Goal: Task Accomplishment & Management: Manage account settings

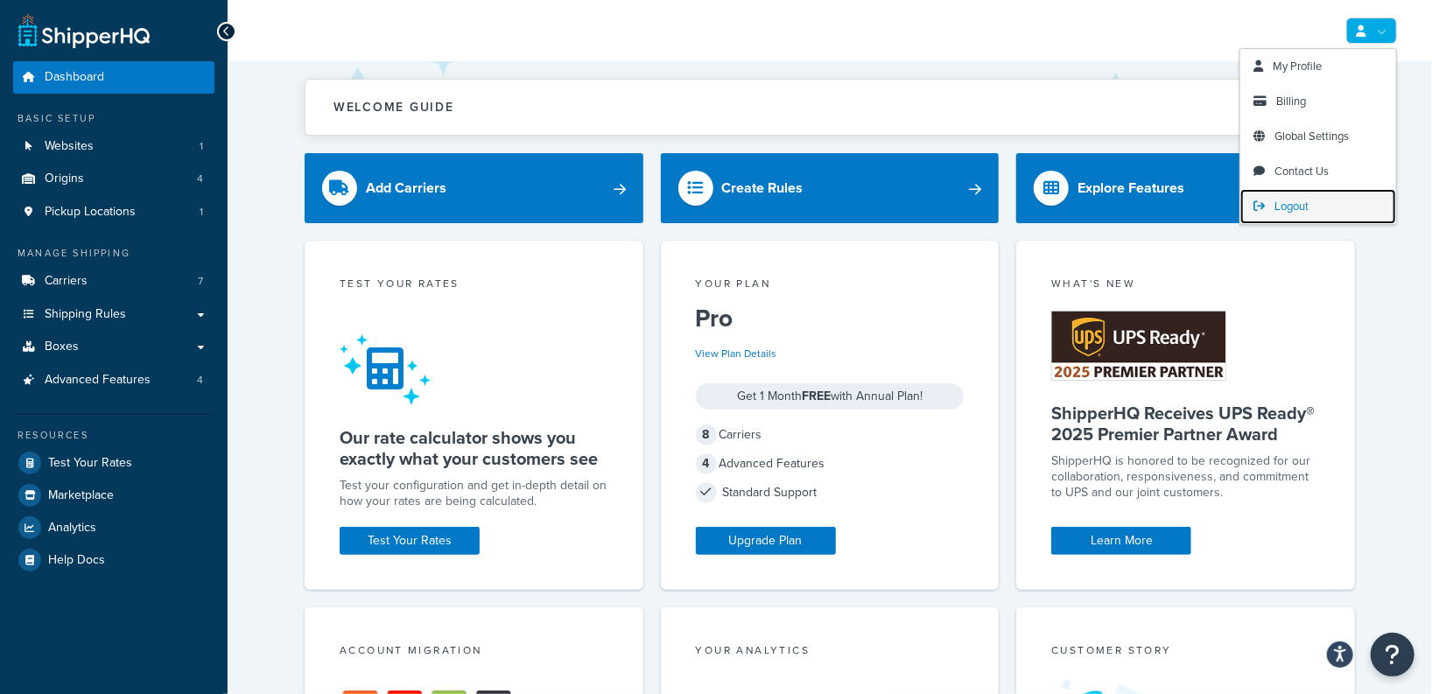
click at [1307, 207] on span "Logout" at bounding box center [1291, 206] width 34 height 17
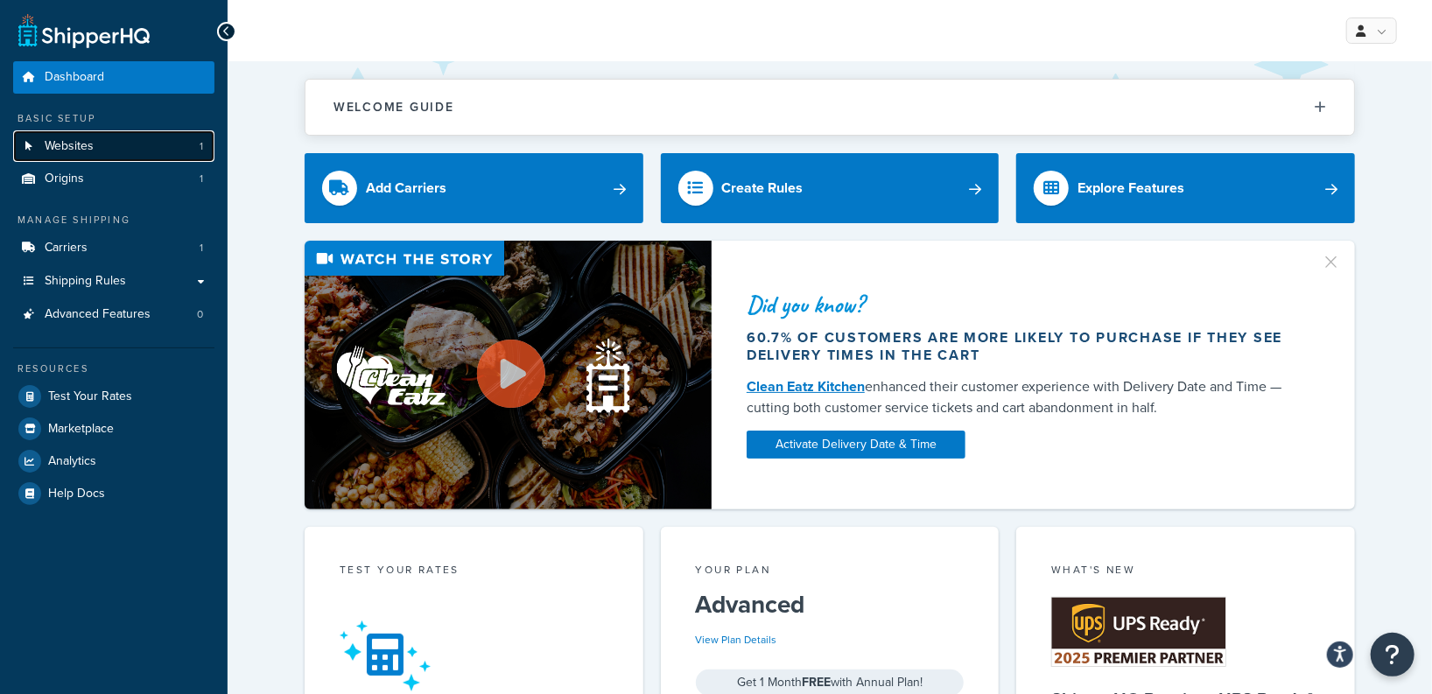
click at [116, 151] on link "Websites 1" at bounding box center [113, 146] width 201 height 32
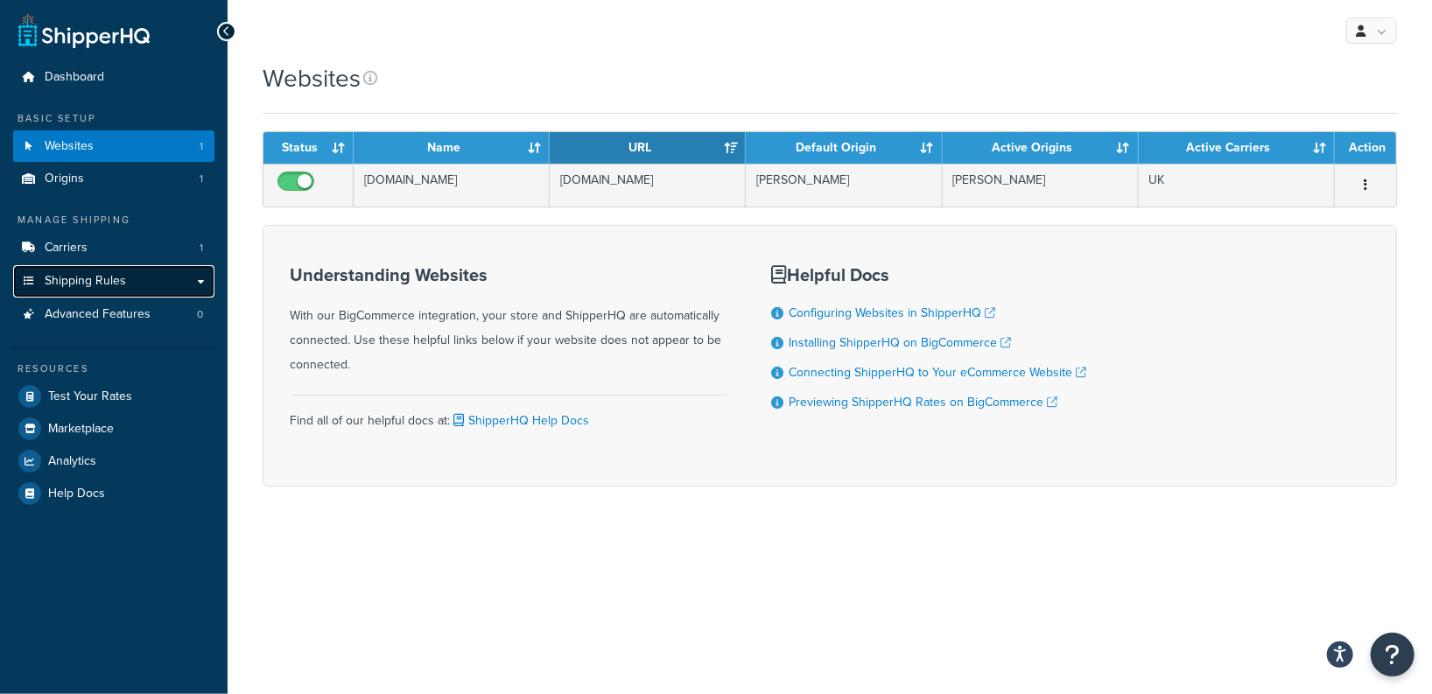
click at [114, 284] on span "Shipping Rules" at bounding box center [85, 281] width 81 height 15
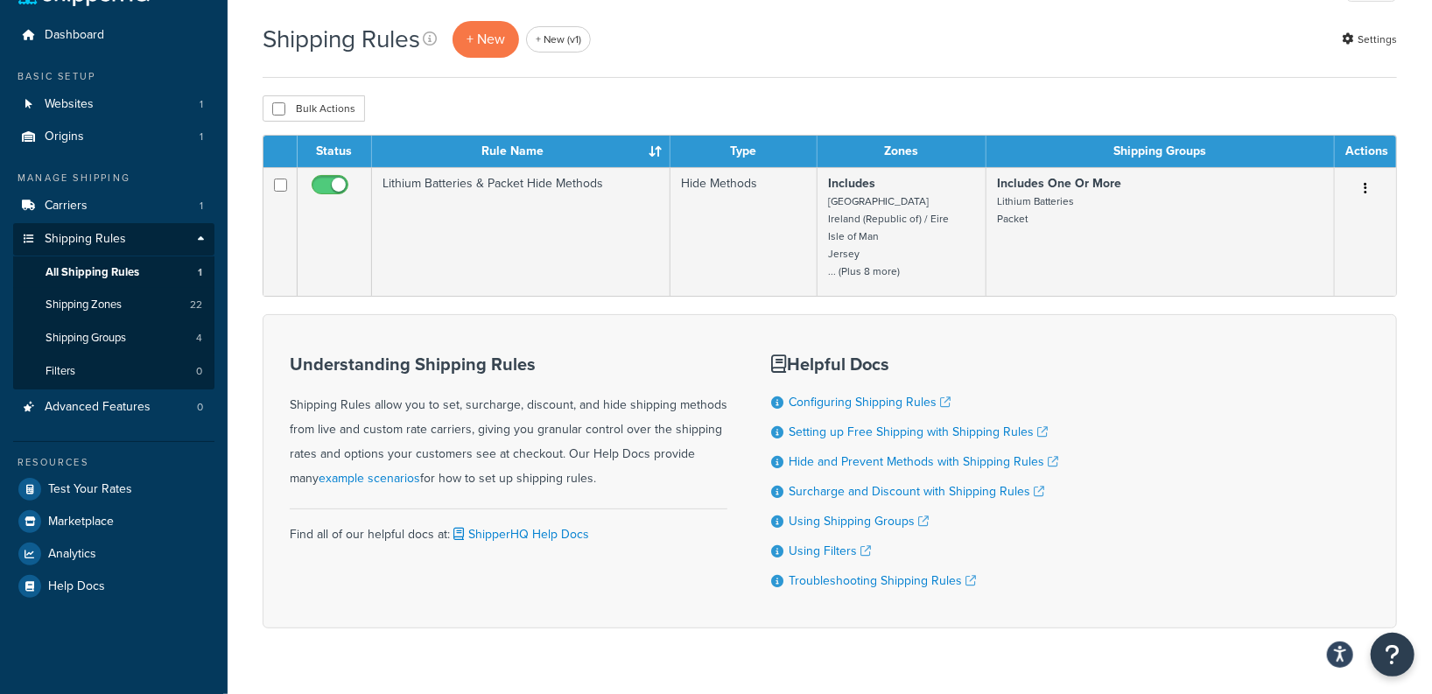
scroll to position [81, 0]
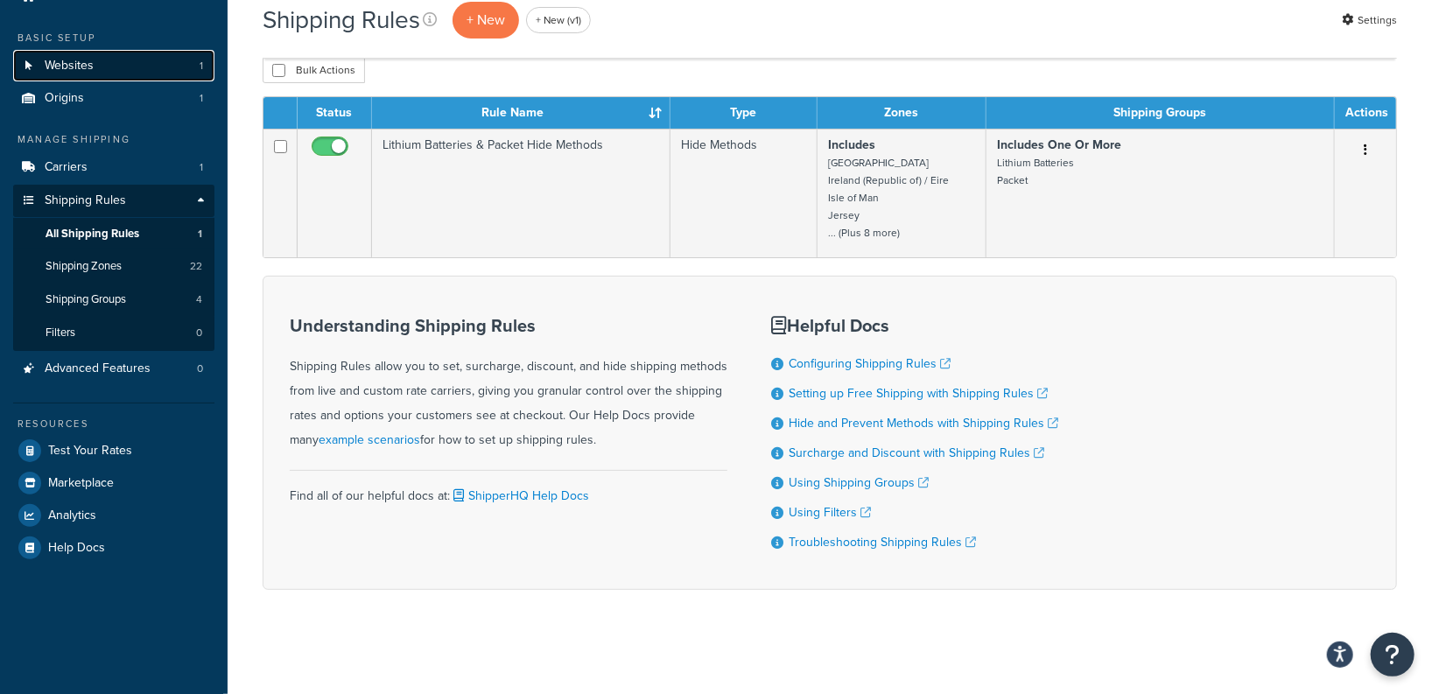
drag, startPoint x: 137, startPoint y: 74, endPoint x: 146, endPoint y: 72, distance: 9.8
click at [97, 70] on link "Websites 1" at bounding box center [113, 66] width 201 height 32
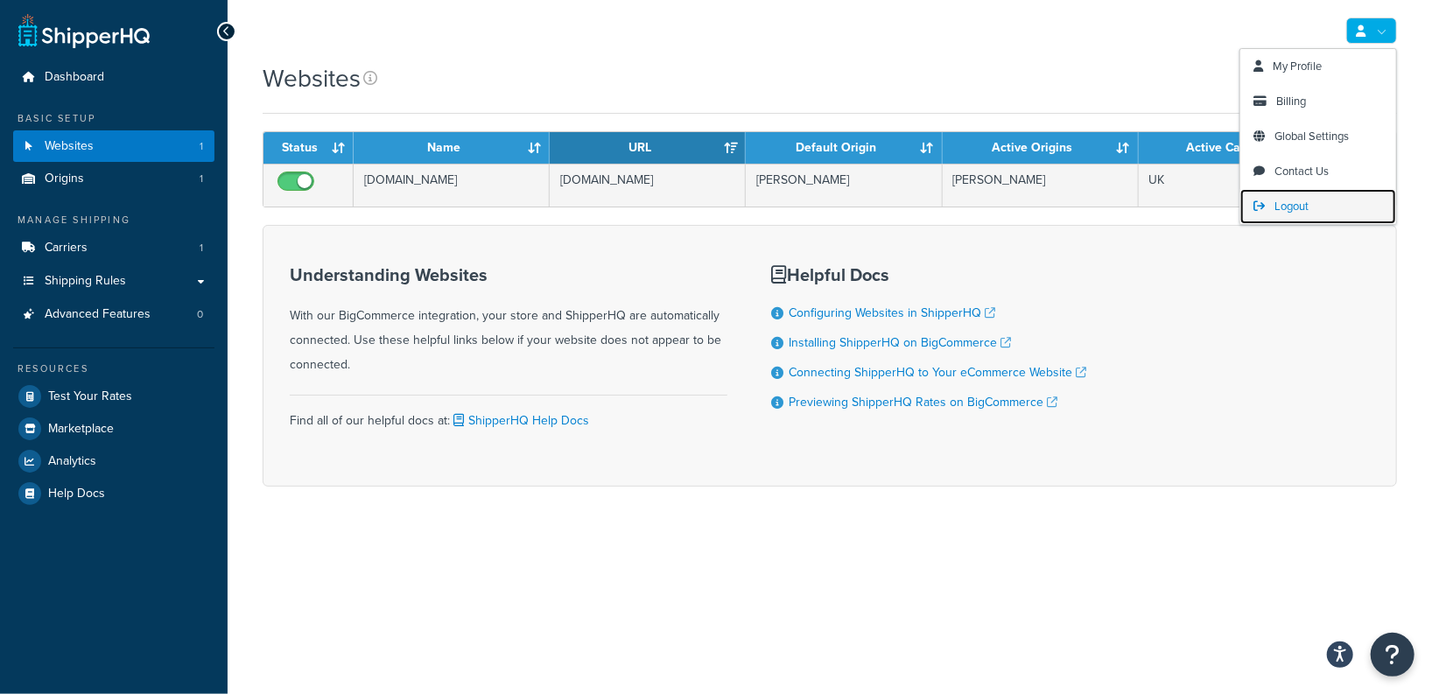
click at [1318, 193] on link "Logout" at bounding box center [1318, 206] width 156 height 35
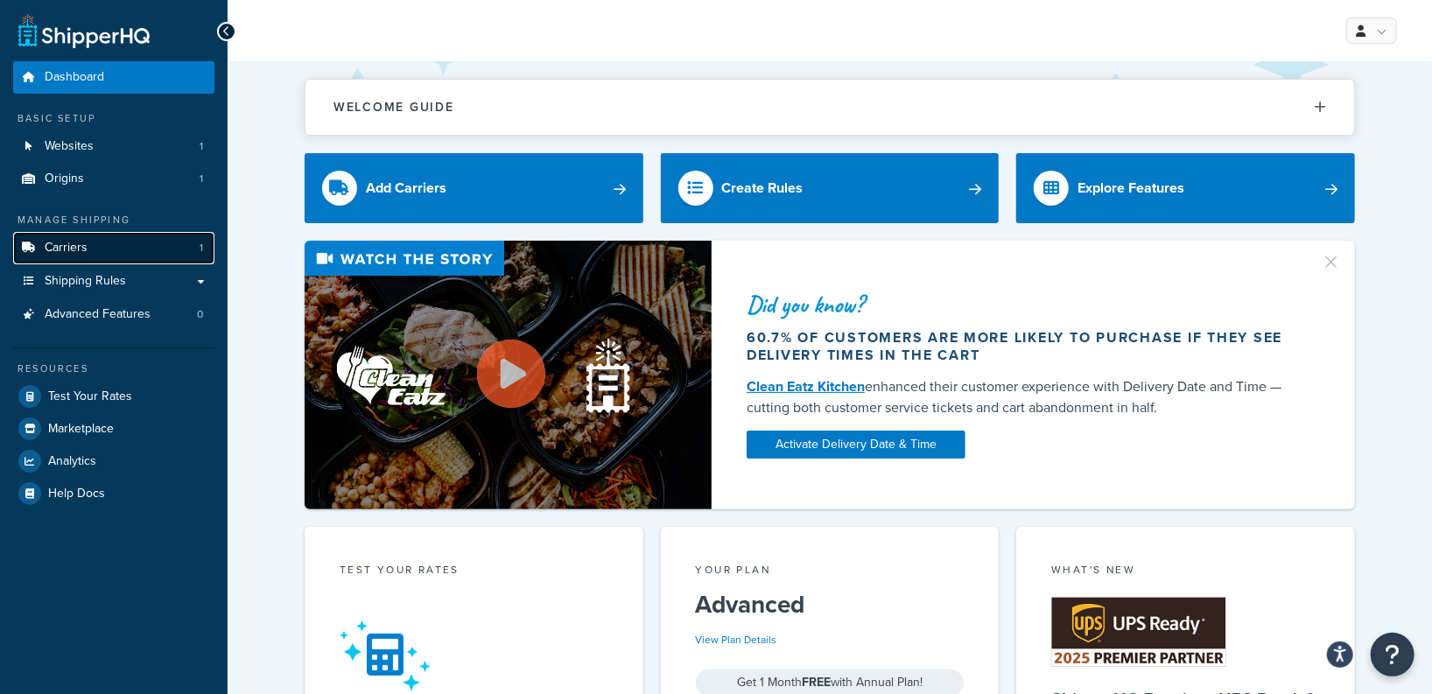
click at [176, 245] on link "Carriers 1" at bounding box center [113, 248] width 201 height 32
